Goal: Transaction & Acquisition: Purchase product/service

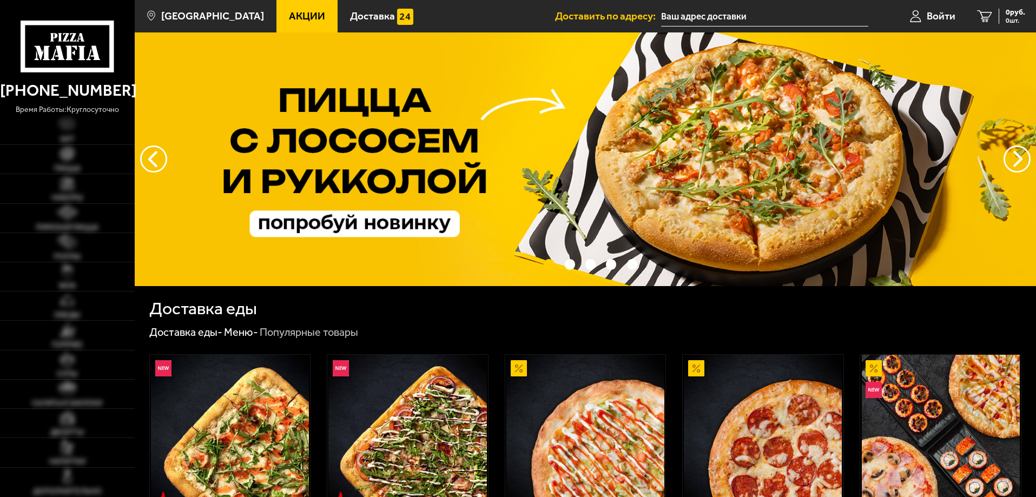
type input "[STREET_ADDRESS]"
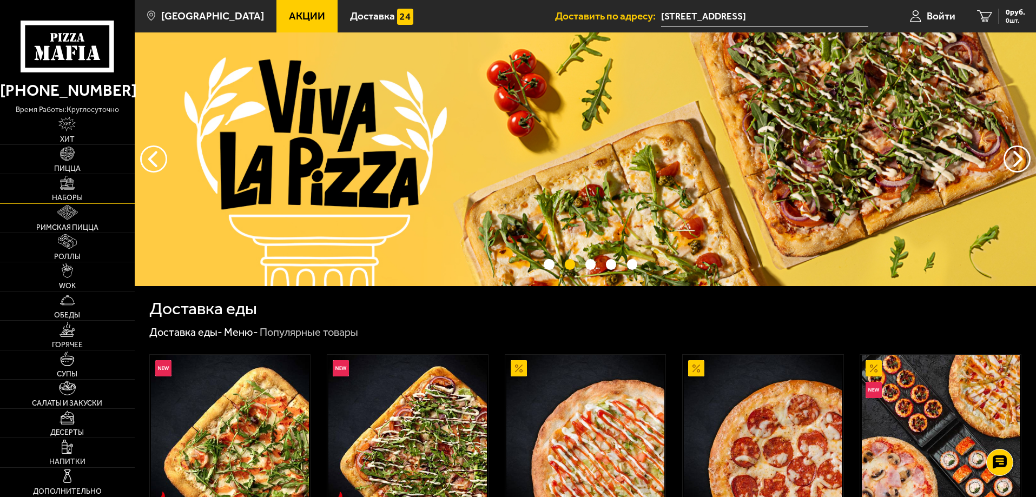
click at [76, 190] on link "Наборы" at bounding box center [67, 188] width 135 height 29
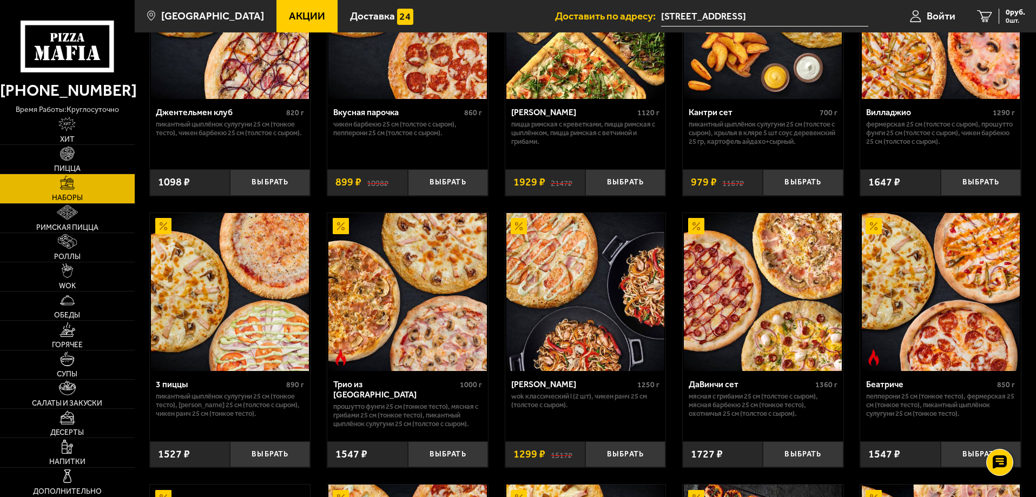
scroll to position [162, 0]
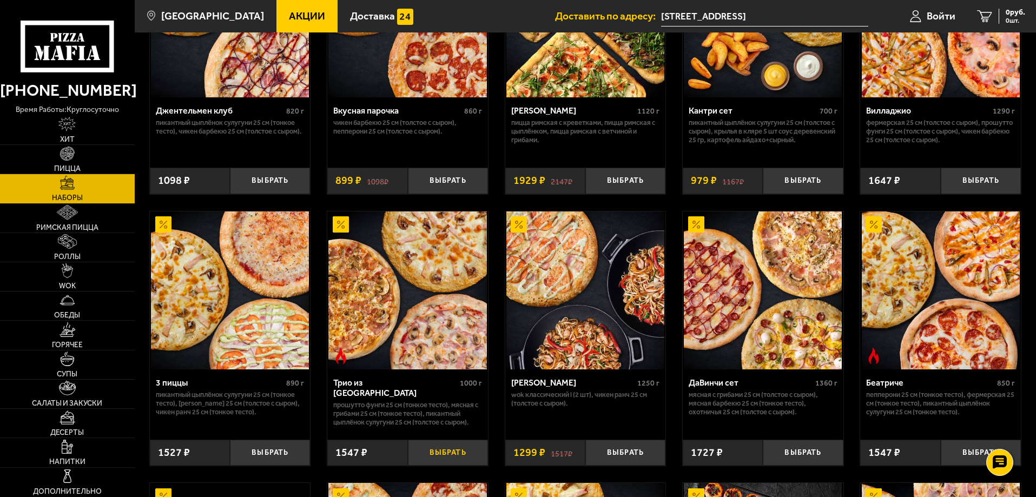
click at [461, 451] on button "Выбрать" at bounding box center [448, 453] width 80 height 27
click at [104, 161] on link "Пицца" at bounding box center [67, 159] width 135 height 29
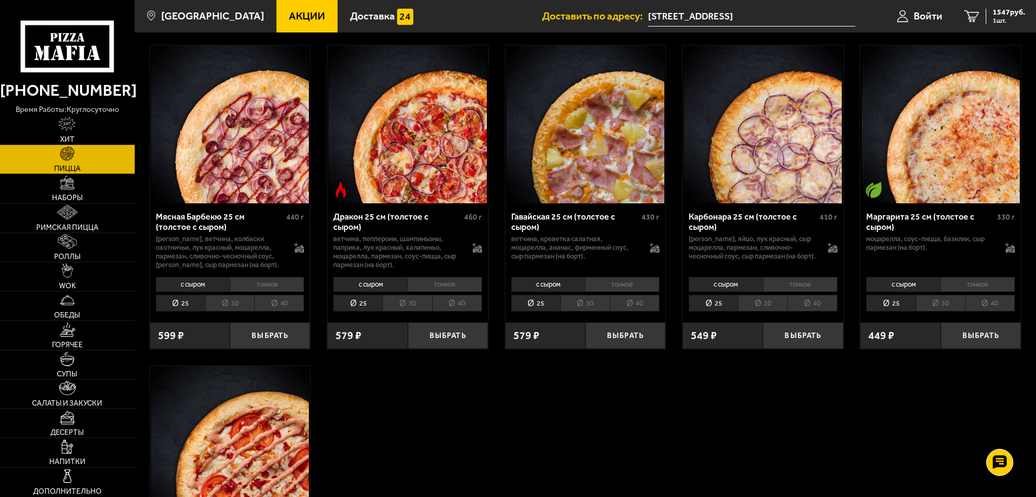
scroll to position [2055, 0]
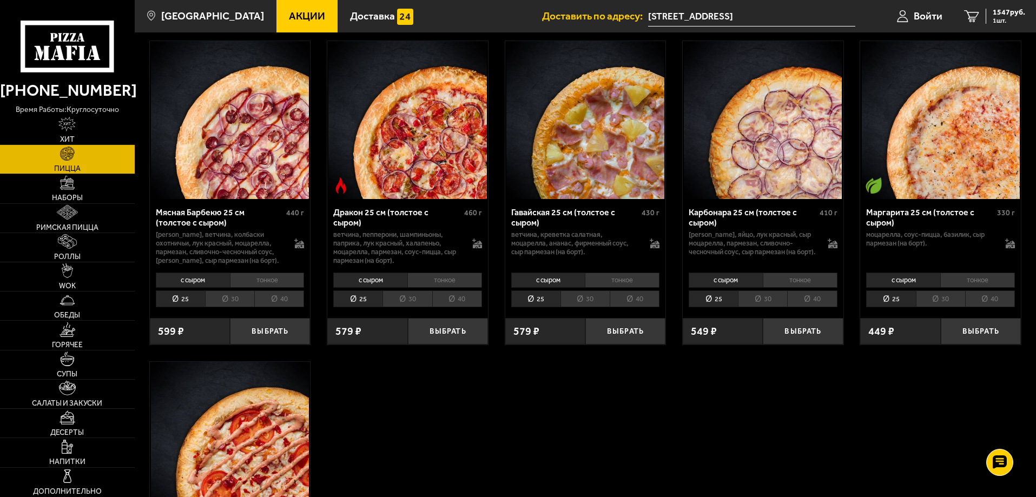
click at [629, 285] on li "тонкое" at bounding box center [622, 280] width 75 height 15
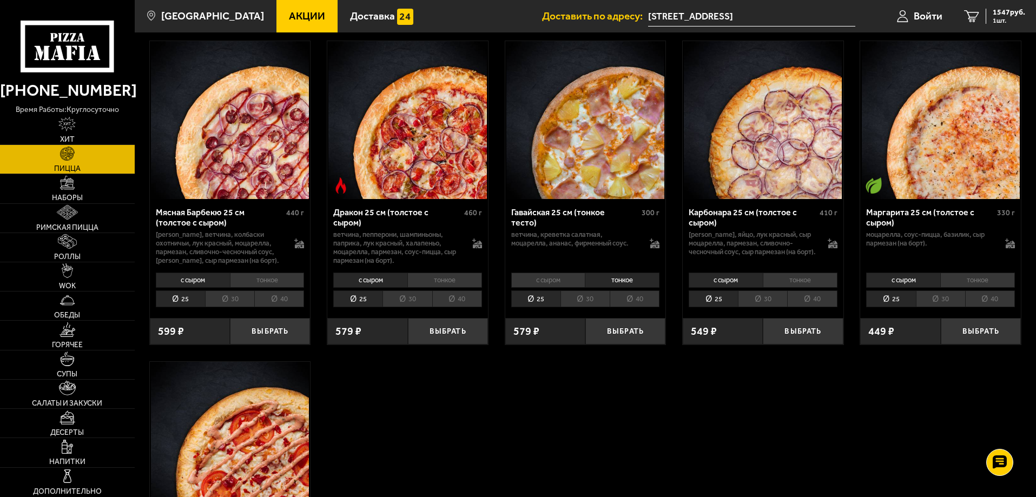
click at [569, 283] on li "с сыром" at bounding box center [548, 280] width 74 height 15
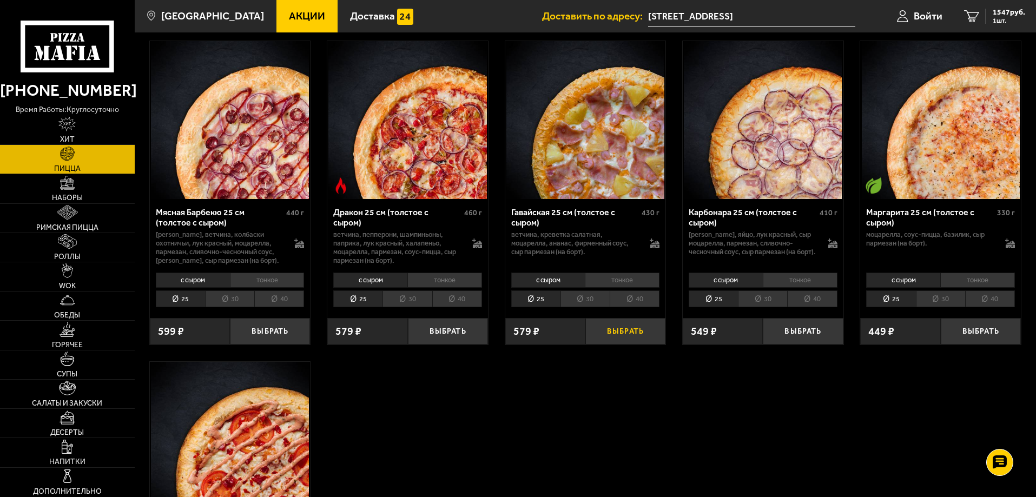
click at [618, 339] on button "Выбрать" at bounding box center [625, 331] width 80 height 27
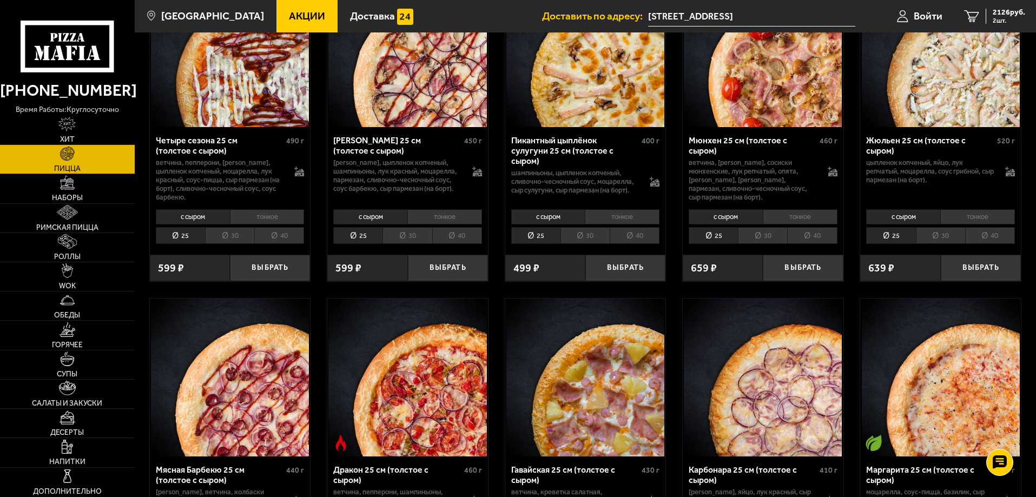
scroll to position [1785, 0]
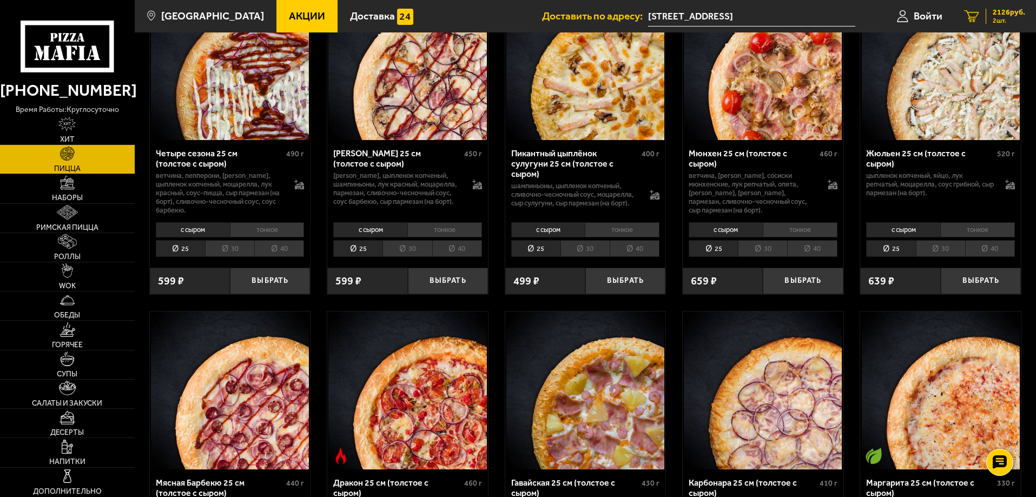
click at [1004, 23] on span "2 шт." at bounding box center [1009, 20] width 32 height 6
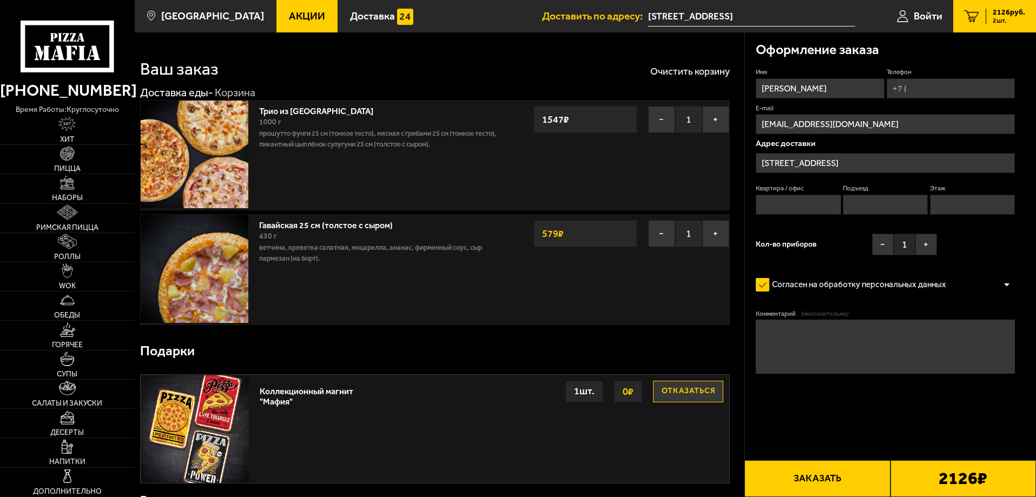
click at [936, 83] on input "Телефон" at bounding box center [951, 88] width 128 height 20
type input "[PHONE_NUMBER]"
click at [818, 207] on input "Квартира / офис" at bounding box center [798, 205] width 85 height 20
type input "180"
click at [868, 206] on input "Подъезд" at bounding box center [885, 205] width 85 height 20
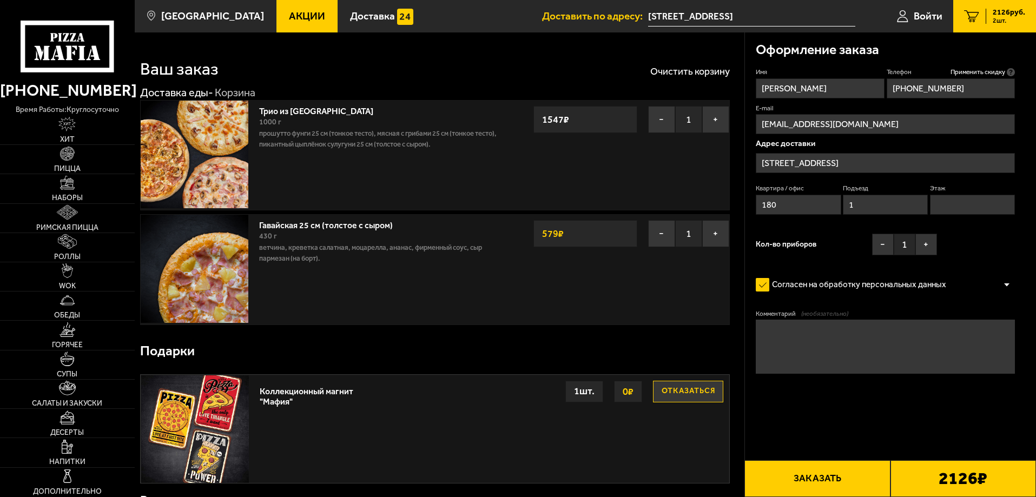
type input "1"
click at [961, 203] on input "Этаж" at bounding box center [972, 205] width 85 height 20
type input "18"
click at [838, 228] on div "Имя [PERSON_NAME] Телефон Применить скидку Вы будете зарегистрированы автоматич…" at bounding box center [885, 164] width 259 height 193
click at [931, 240] on button "+" at bounding box center [926, 245] width 22 height 22
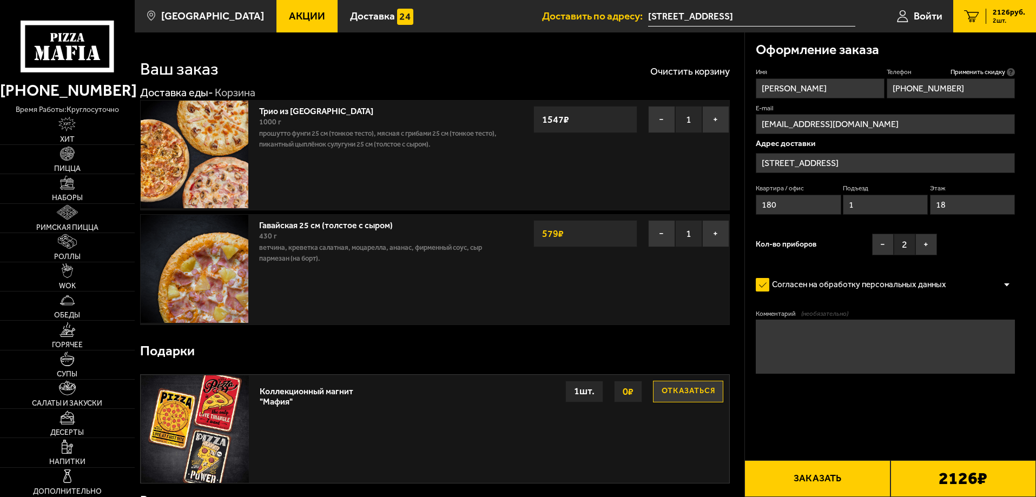
click at [981, 235] on div "Имя [PERSON_NAME] Телефон Применить скидку Вы будете зарегистрированы автоматич…" at bounding box center [885, 164] width 259 height 193
click at [799, 359] on textarea "Комментарий (необязательно)" at bounding box center [885, 347] width 259 height 54
click at [680, 345] on div "Подарки" at bounding box center [435, 351] width 590 height 35
click at [829, 473] on button "Заказать" at bounding box center [817, 478] width 146 height 37
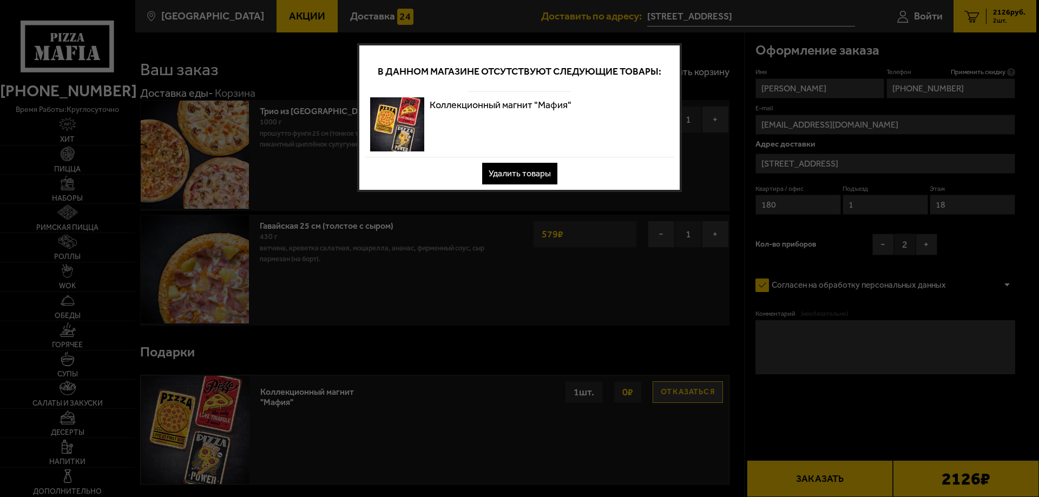
click at [532, 173] on button "Удалить товары" at bounding box center [519, 174] width 75 height 22
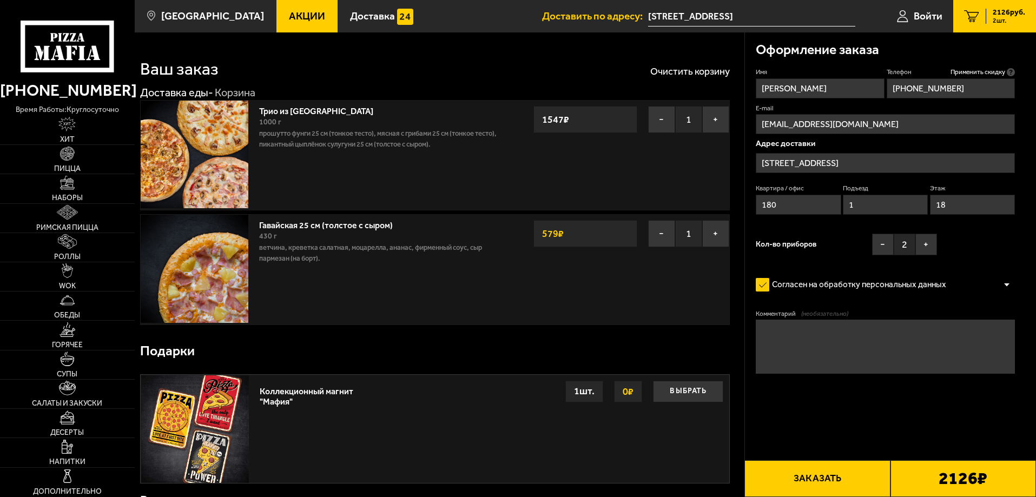
click at [837, 477] on button "Заказать" at bounding box center [817, 478] width 146 height 37
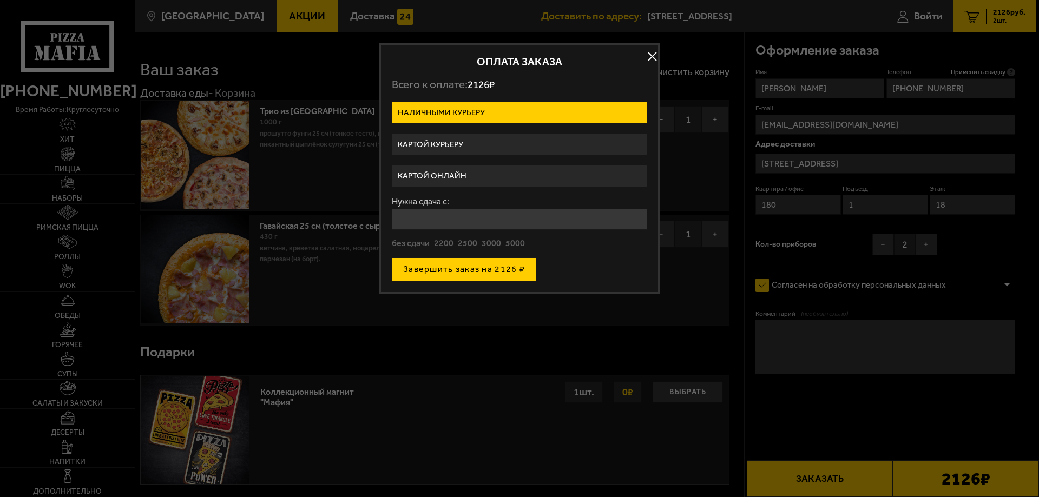
click at [450, 270] on button "Завершить заказ на 2126 ₽" at bounding box center [464, 269] width 144 height 24
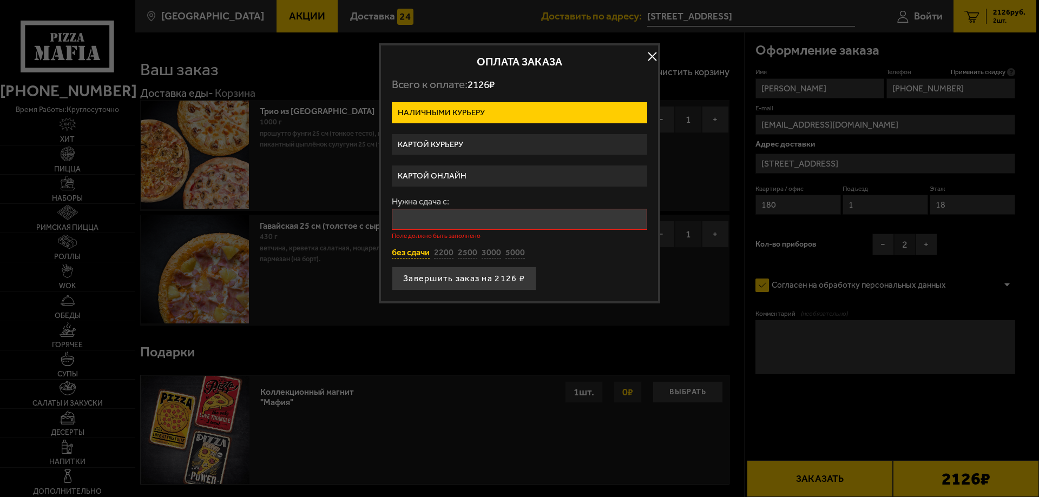
click at [414, 254] on button "без сдачи" at bounding box center [411, 253] width 38 height 12
type input "0"
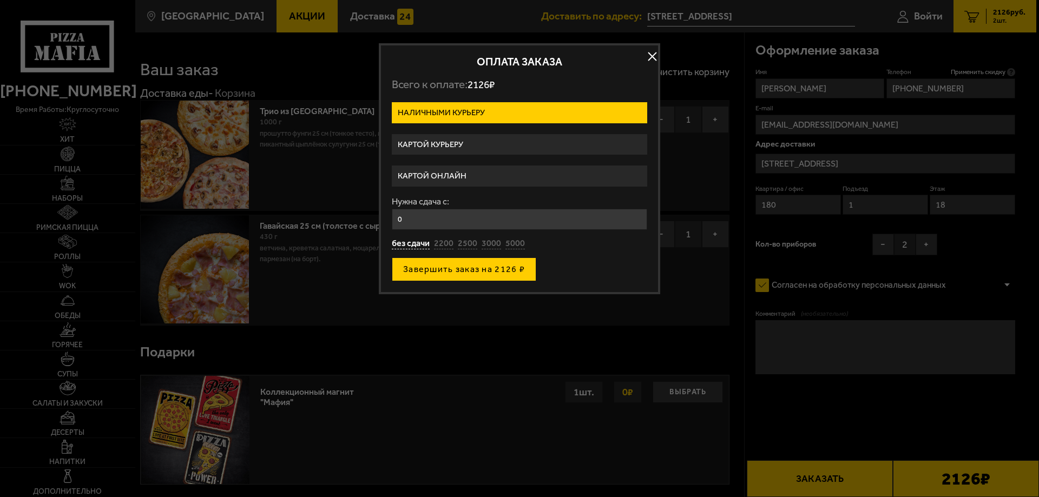
click at [443, 273] on button "Завершить заказ на 2126 ₽" at bounding box center [464, 269] width 144 height 24
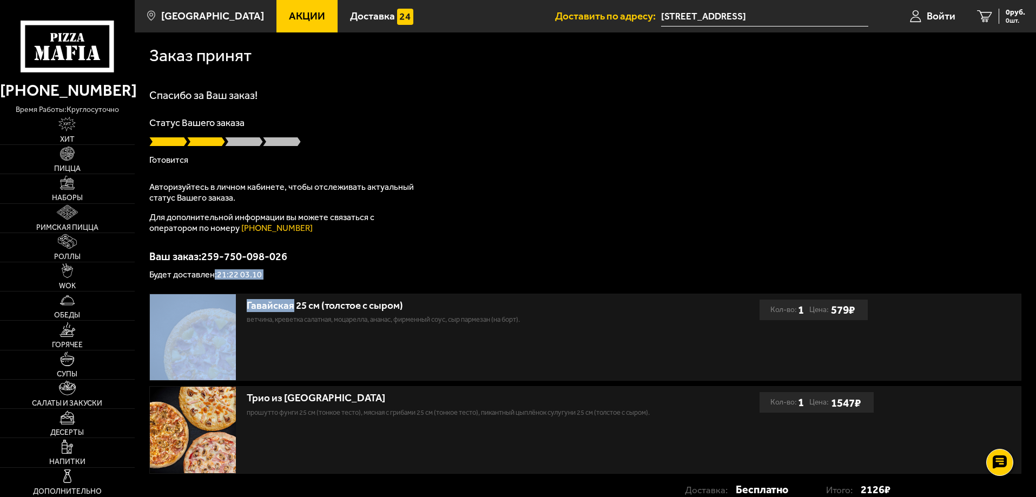
drag, startPoint x: 214, startPoint y: 276, endPoint x: 294, endPoint y: 280, distance: 80.1
click at [294, 280] on div "Заказ принят [PERSON_NAME] за Ваш заказ! Статус Вашего заказа [PERSON_NAME] Авт…" at bounding box center [585, 274] width 901 height 484
click at [283, 274] on p "Будет доставлен: 21:22 03.10" at bounding box center [585, 274] width 872 height 9
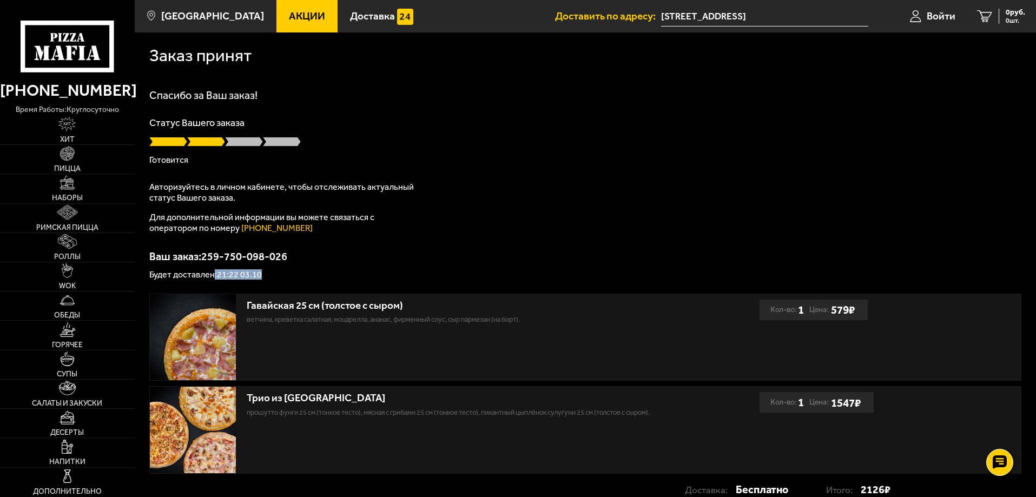
drag, startPoint x: 277, startPoint y: 274, endPoint x: 213, endPoint y: 270, distance: 64.5
click at [213, 270] on p "Будет доставлен: 21:22 03.10" at bounding box center [585, 274] width 872 height 9
